Goal: Task Accomplishment & Management: Complete application form

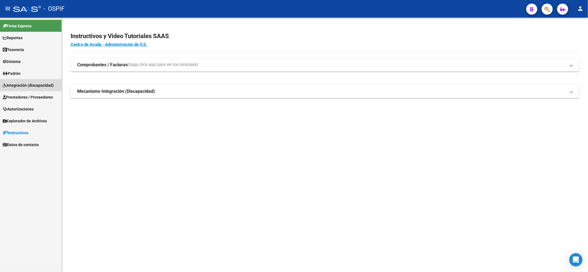
click at [41, 90] on link "Integración (discapacidad)" at bounding box center [31, 85] width 62 height 12
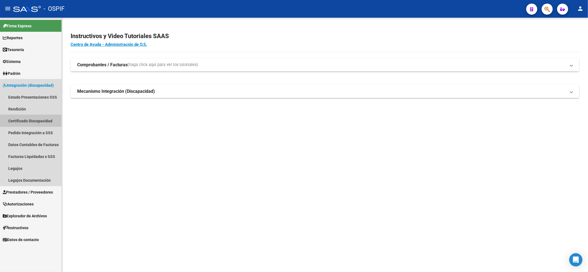
click at [33, 117] on link "Certificado Discapacidad" at bounding box center [31, 121] width 62 height 12
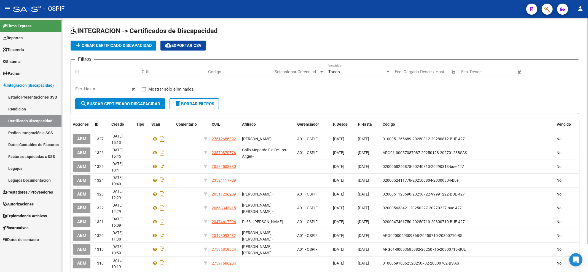
click at [121, 46] on span "add Crear Certificado Discapacidad" at bounding box center [113, 45] width 77 height 5
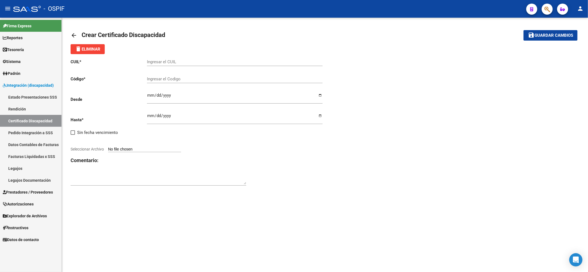
drag, startPoint x: 172, startPoint y: 65, endPoint x: 171, endPoint y: 60, distance: 5.4
click at [172, 65] on div "Ingresar el CUIL" at bounding box center [235, 60] width 176 height 12
paste input "20-49725596-2"
type input "20-49725596-2"
click at [172, 80] on input "Ingresar el Codigo" at bounding box center [235, 78] width 176 height 5
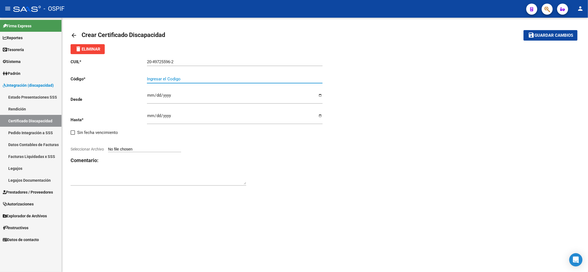
paste input "02-00049725596-20230411-20280411-BS AS-4"
type input "02-00049725596-20230411-20280411-BS AS-4"
click at [171, 150] on input "Seleccionar Archivo" at bounding box center [144, 149] width 73 height 5
type input "C:\fakepath\[PERSON_NAME] vto 04-2028.jpeg"
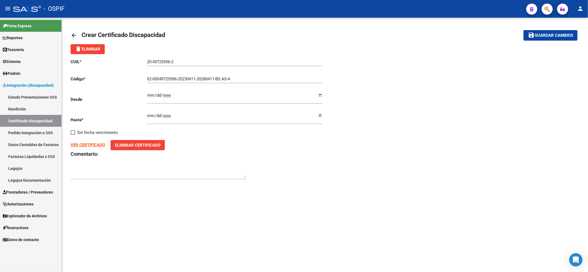
click at [98, 143] on strong "VER CERTIFICADO" at bounding box center [88, 144] width 34 height 5
click at [148, 97] on input "Ingresar fec. Desde" at bounding box center [235, 97] width 176 height 9
type input "[DATE]"
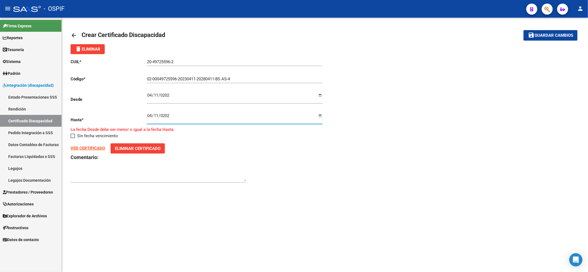
type input "[DATE]"
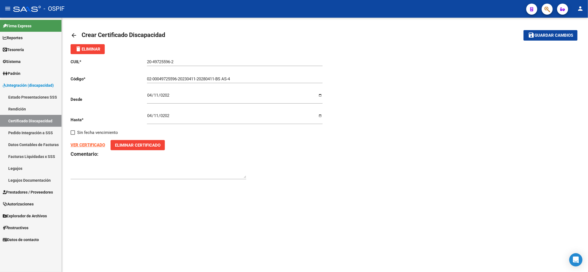
click at [192, 90] on div "[DATE] Ingresar fec. Desde" at bounding box center [235, 95] width 176 height 15
click at [174, 97] on input "[DATE]" at bounding box center [235, 97] width 176 height 9
click at [163, 97] on input "[DATE]" at bounding box center [235, 97] width 176 height 9
type input "[DATE]"
click at [556, 32] on button "save Guardar cambios" at bounding box center [551, 35] width 54 height 10
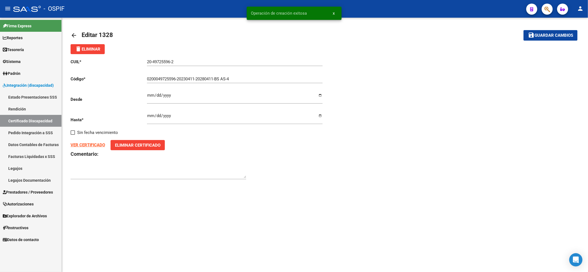
click at [25, 121] on link "Certificado Discapacidad" at bounding box center [31, 121] width 62 height 12
